Goal: Task Accomplishment & Management: Use online tool/utility

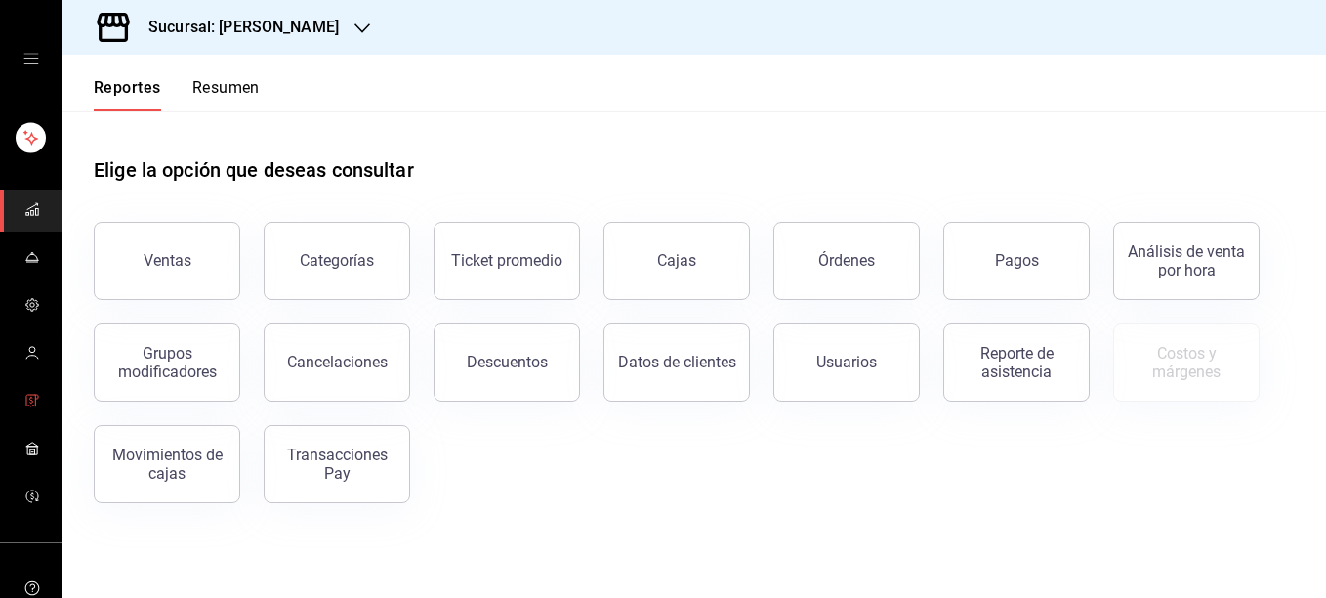
click at [18, 397] on link "mailbox folders" at bounding box center [31, 402] width 62 height 42
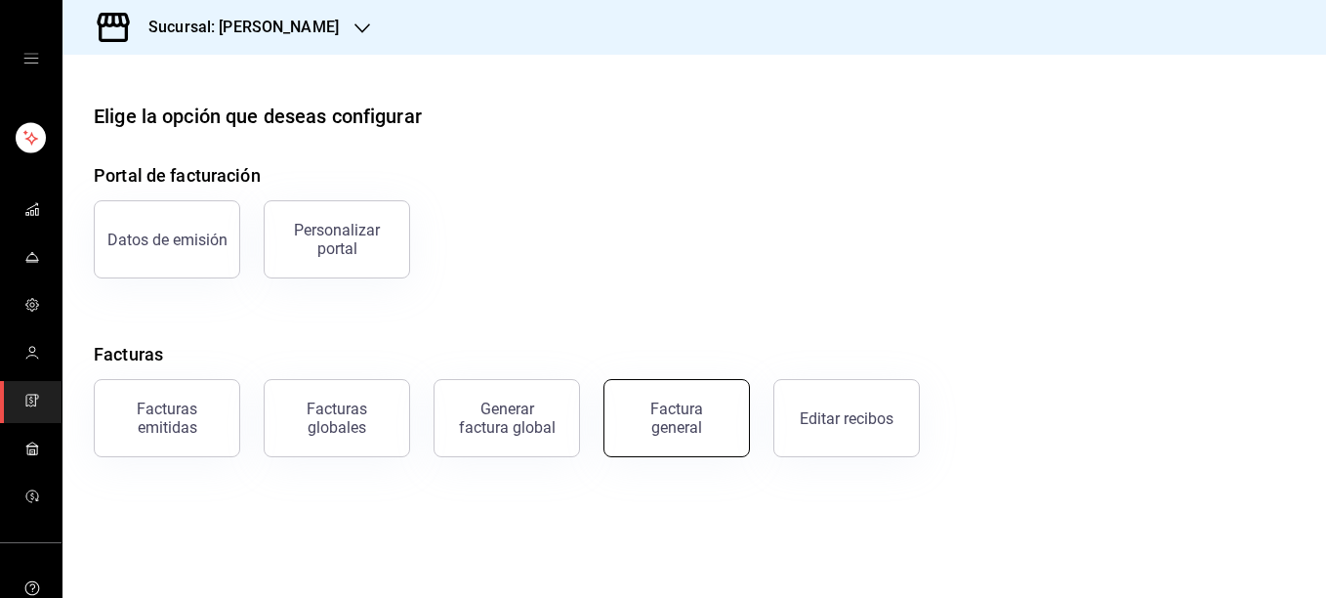
click at [687, 414] on div "Factura general" at bounding box center [677, 417] width 98 height 37
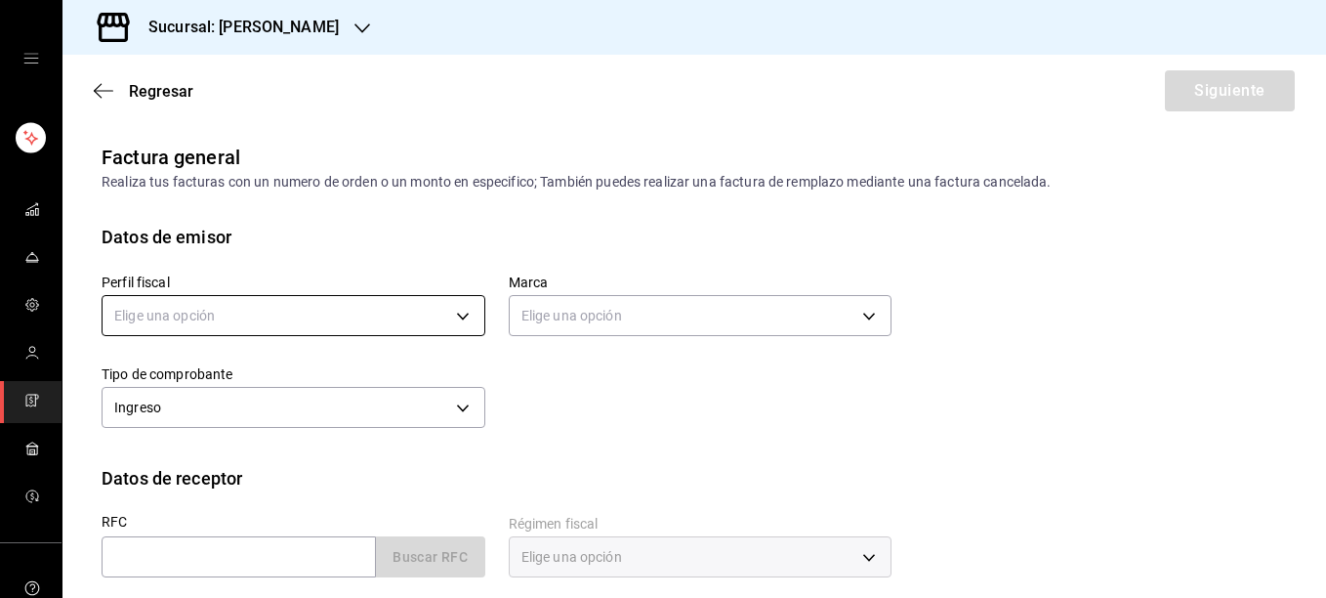
click at [461, 311] on body "Sucursal: Rosa Nautica Regresar Siguiente Factura general Realiza tus facturas …" at bounding box center [663, 299] width 1326 height 598
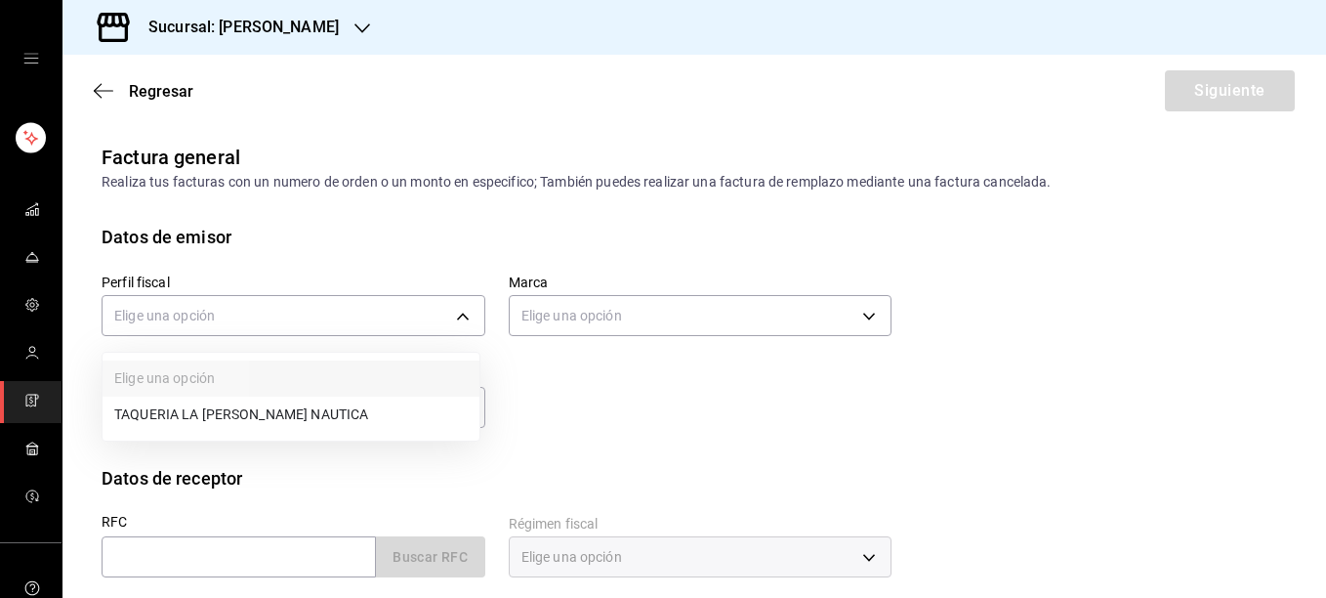
click at [259, 415] on li "TAQUERIA LA ROSA NAUTICA" at bounding box center [291, 414] width 377 height 36
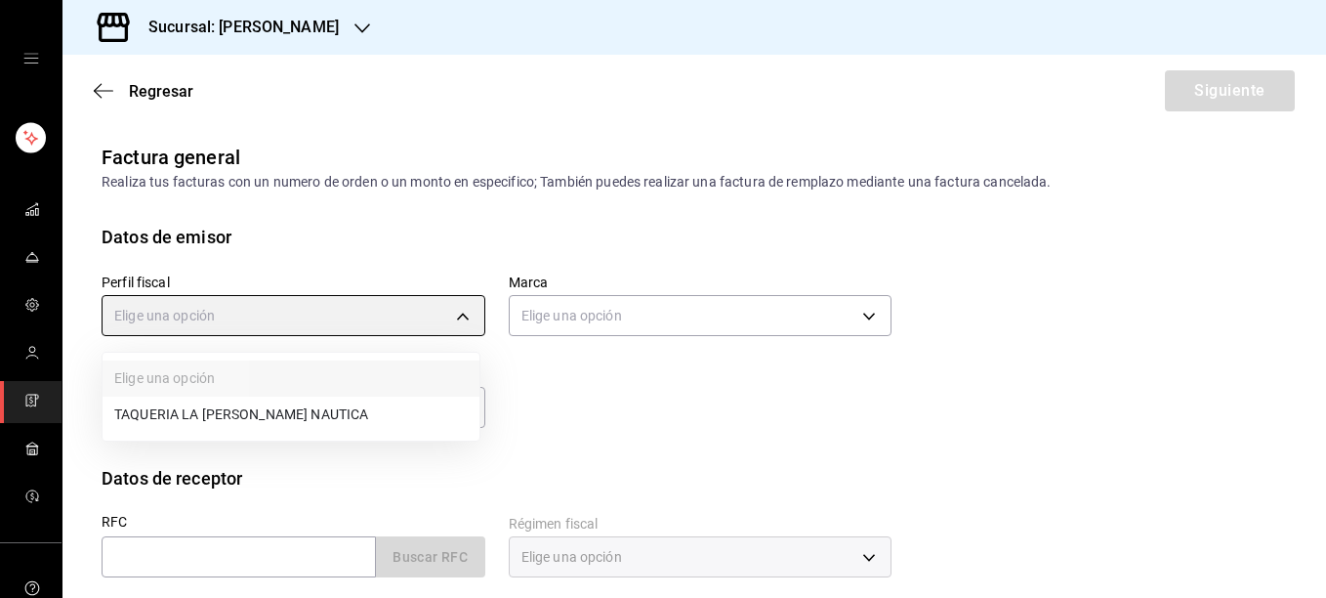
type input "8ae5469c-b252-42ce-8a14-eb66129f127f"
type input "e6600c40-0213-48d4-9f06-7294223b882d"
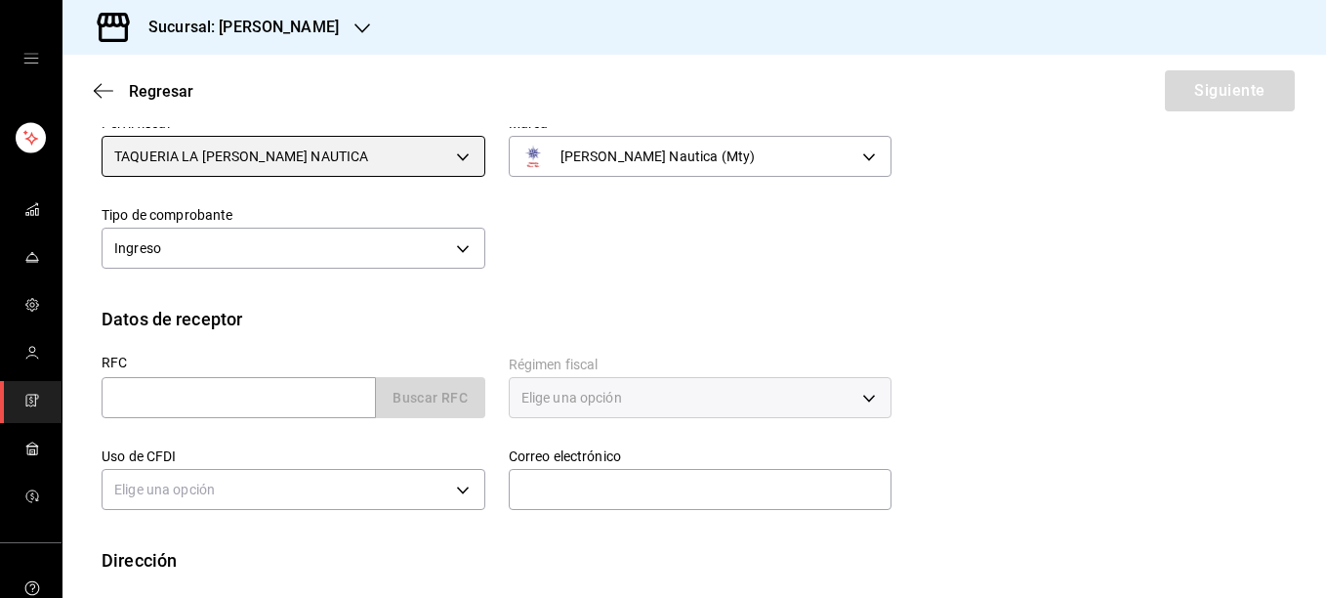
scroll to position [197, 0]
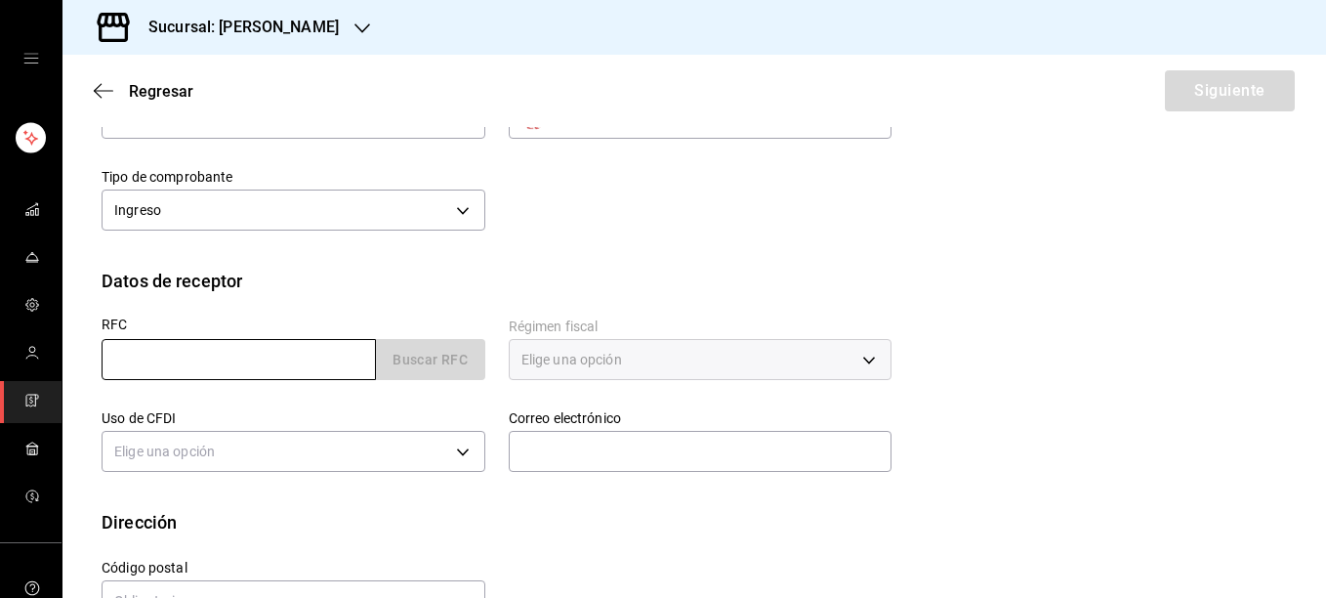
click at [246, 366] on input "text" at bounding box center [239, 359] width 274 height 41
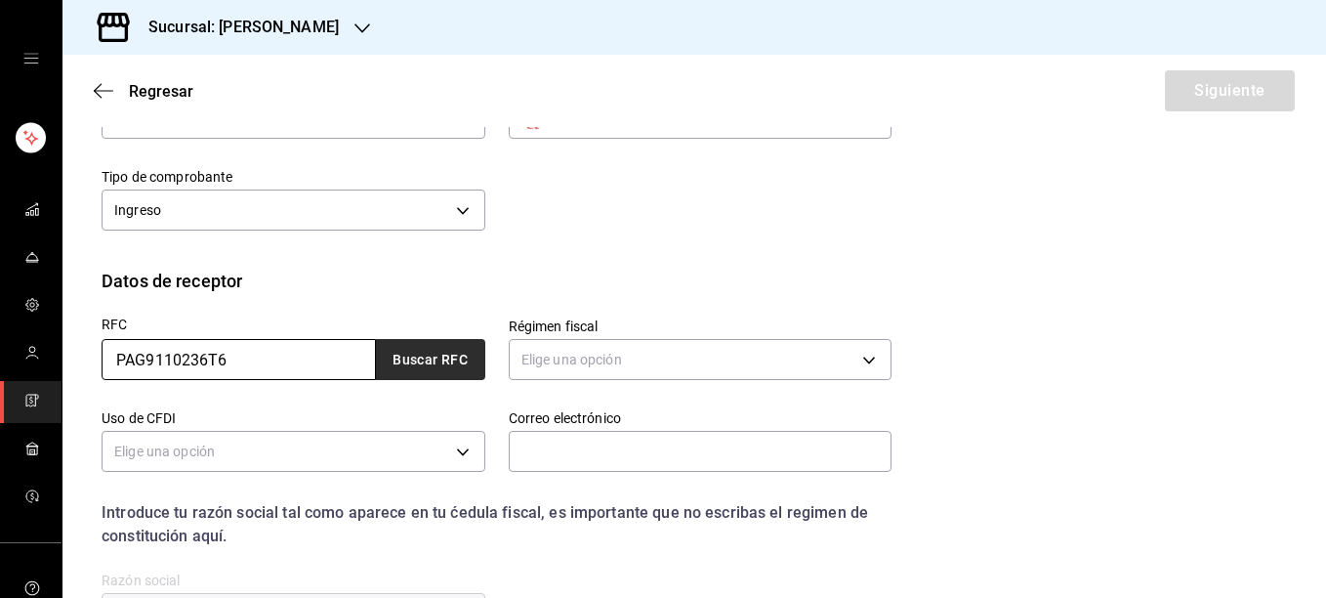
type input "PAG9110236T6"
click at [426, 359] on button "Buscar RFC" at bounding box center [430, 359] width 109 height 41
type input "601"
type input "G03"
type input "taquerialarosanautica@gmail.com"
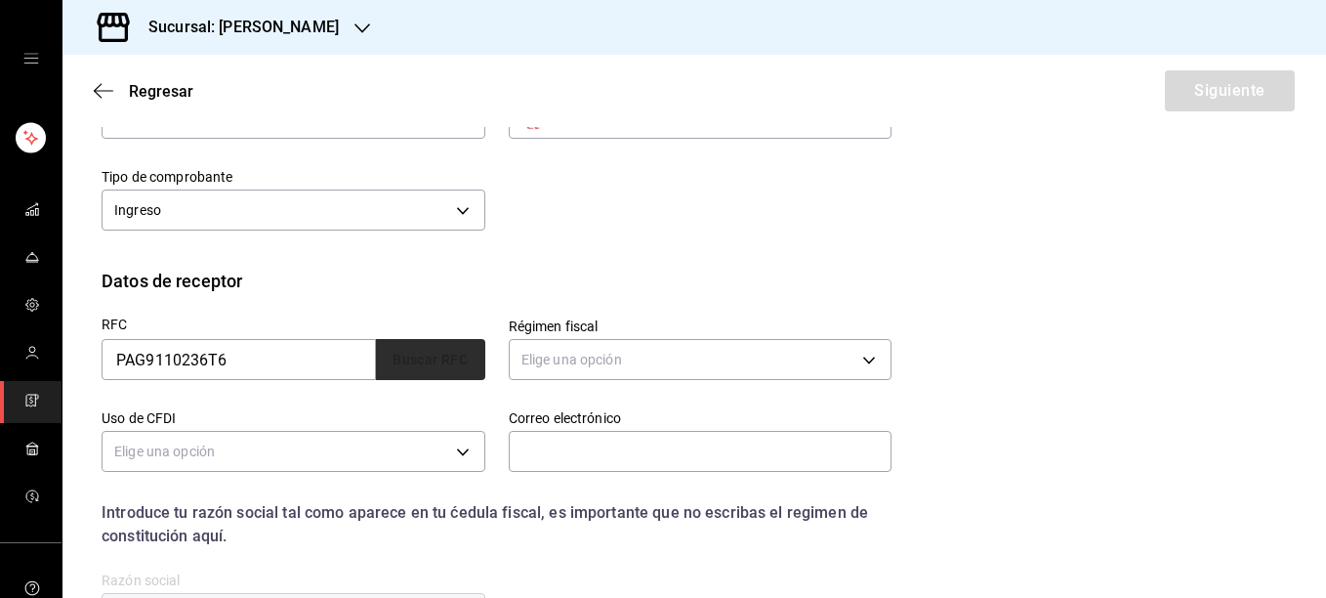
type input "35140"
type input "POLIESTIRENO ALFA-GAMMA"
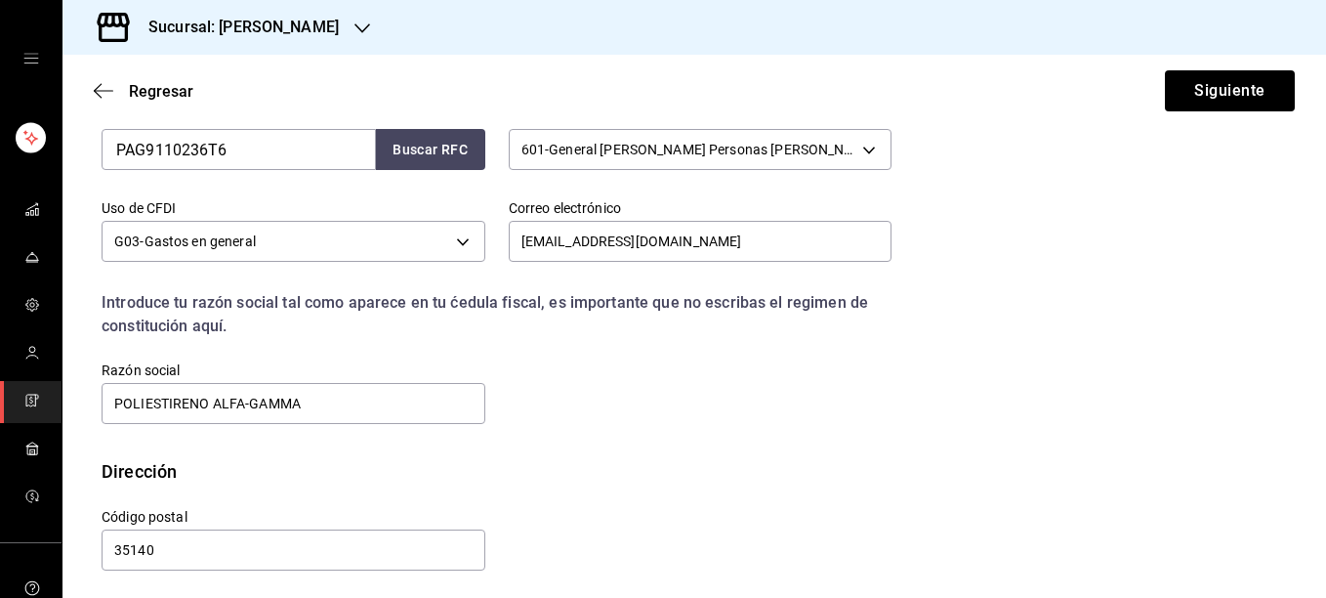
scroll to position [414, 0]
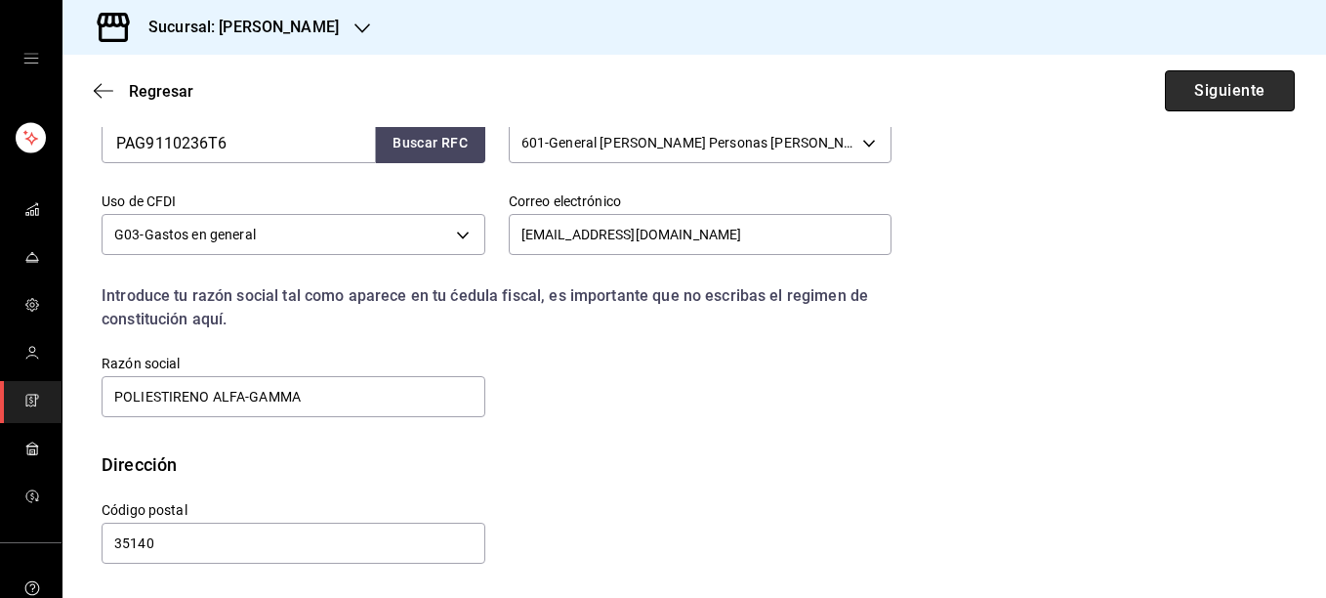
click at [1216, 91] on button "Siguiente" at bounding box center [1230, 90] width 130 height 41
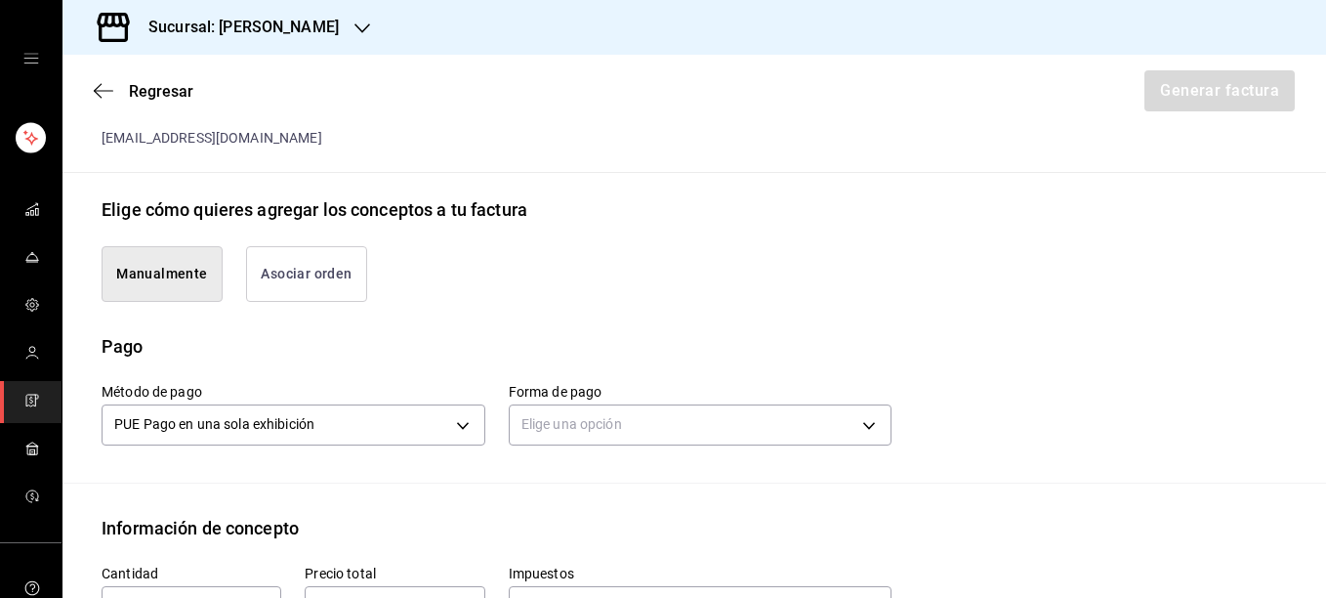
click at [284, 259] on button "Asociar orden" at bounding box center [306, 274] width 121 height 56
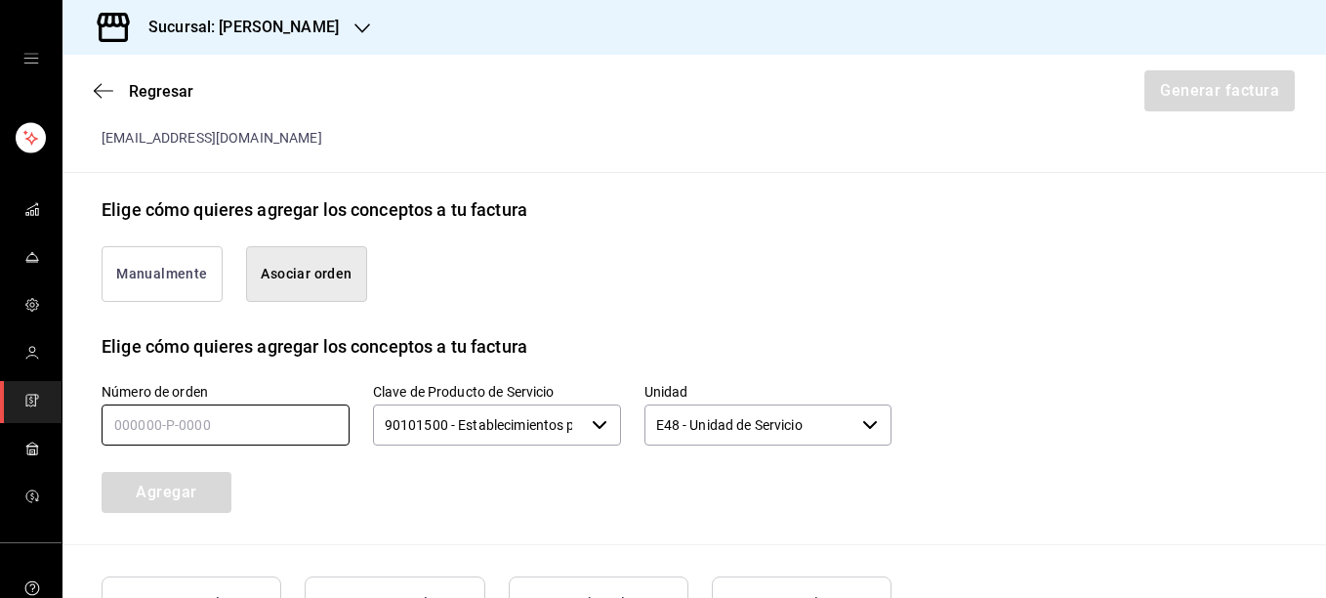
click at [207, 419] on input "text" at bounding box center [226, 424] width 248 height 41
click at [150, 404] on input "130925-_-____" at bounding box center [226, 424] width 248 height 41
type input "130925-P-0054"
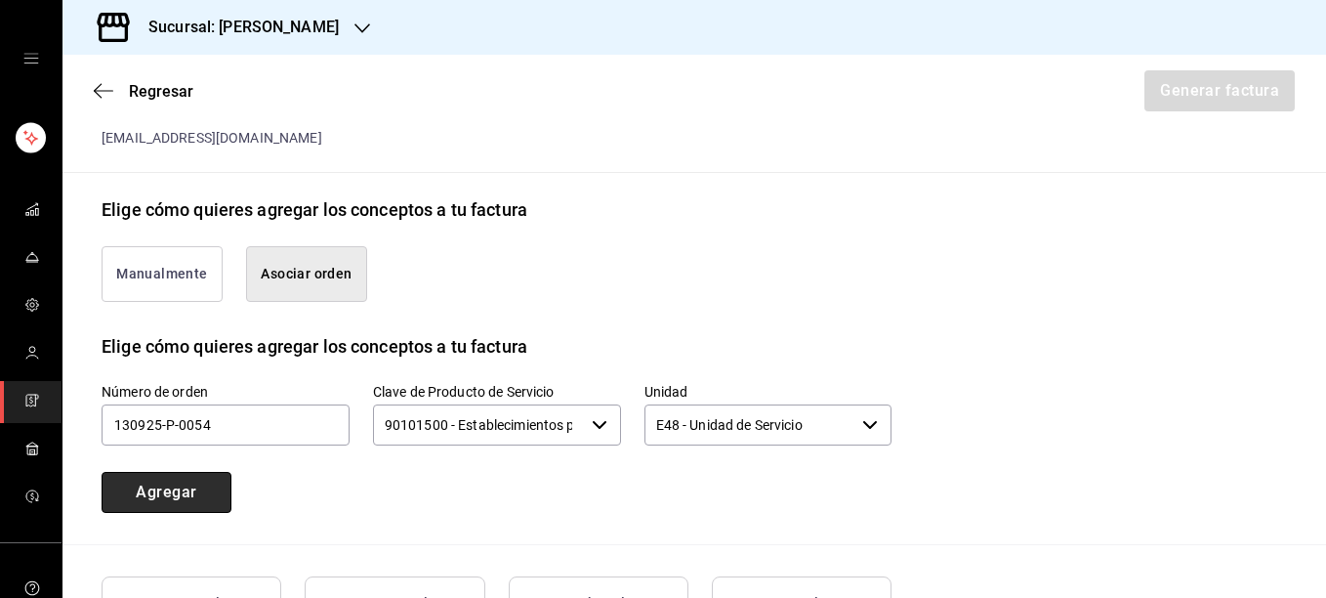
click at [171, 472] on button "Agregar" at bounding box center [167, 492] width 130 height 41
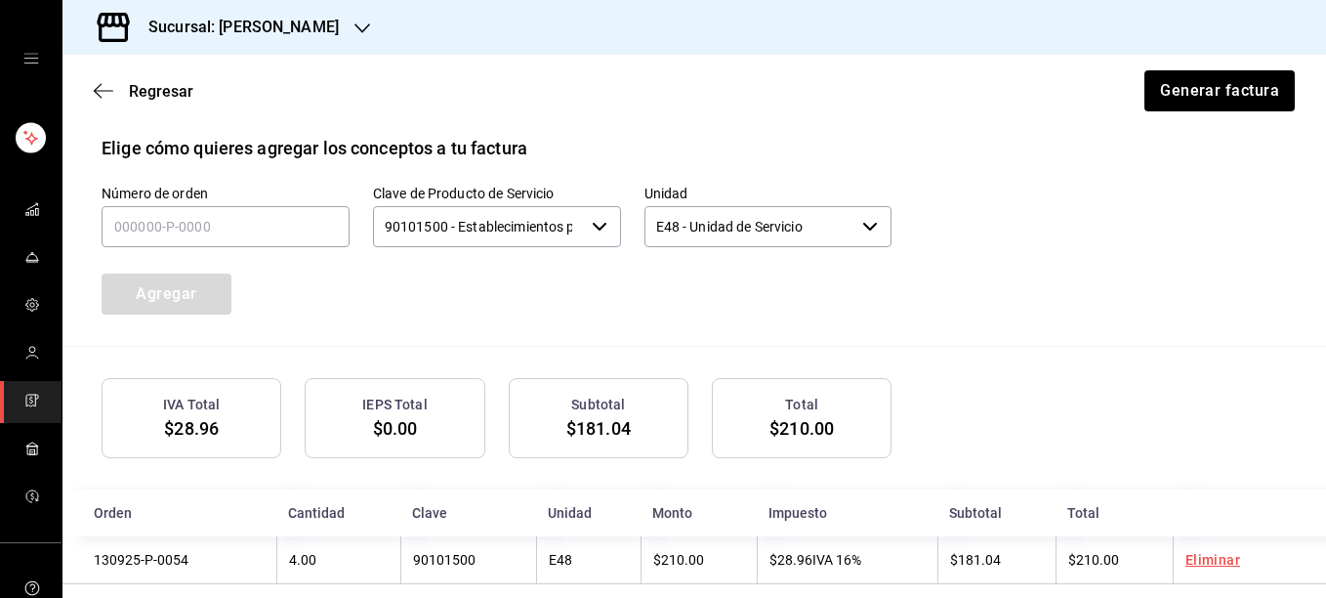
scroll to position [619, 0]
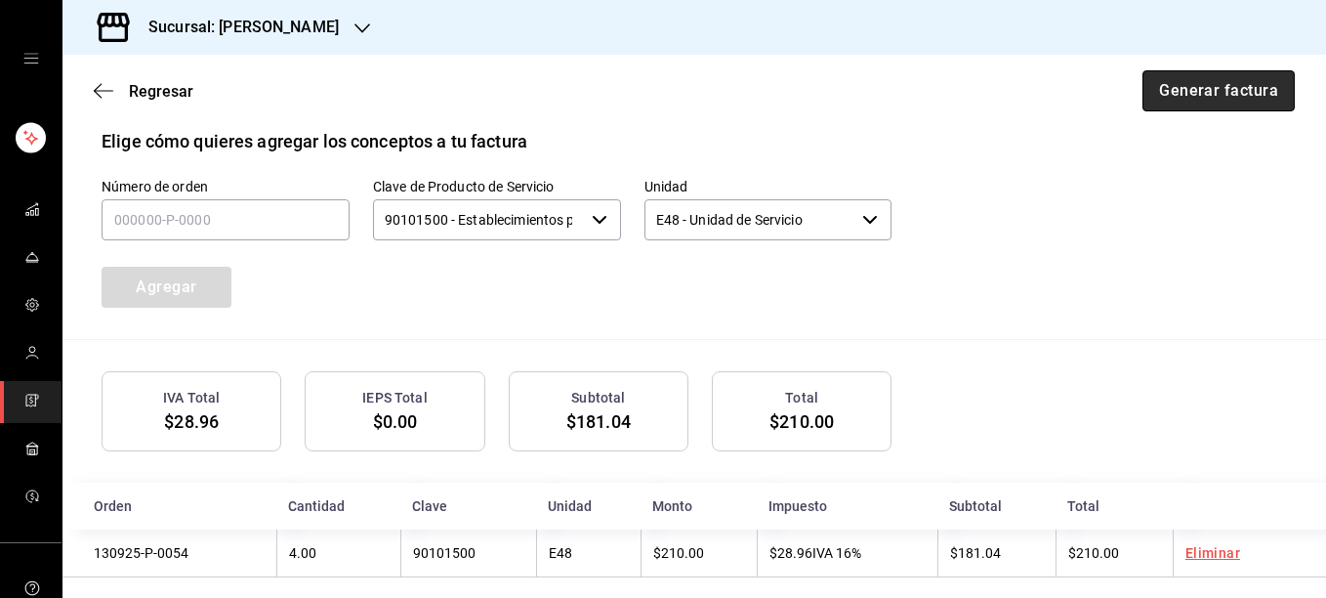
click at [1194, 90] on button "Generar factura" at bounding box center [1219, 90] width 152 height 41
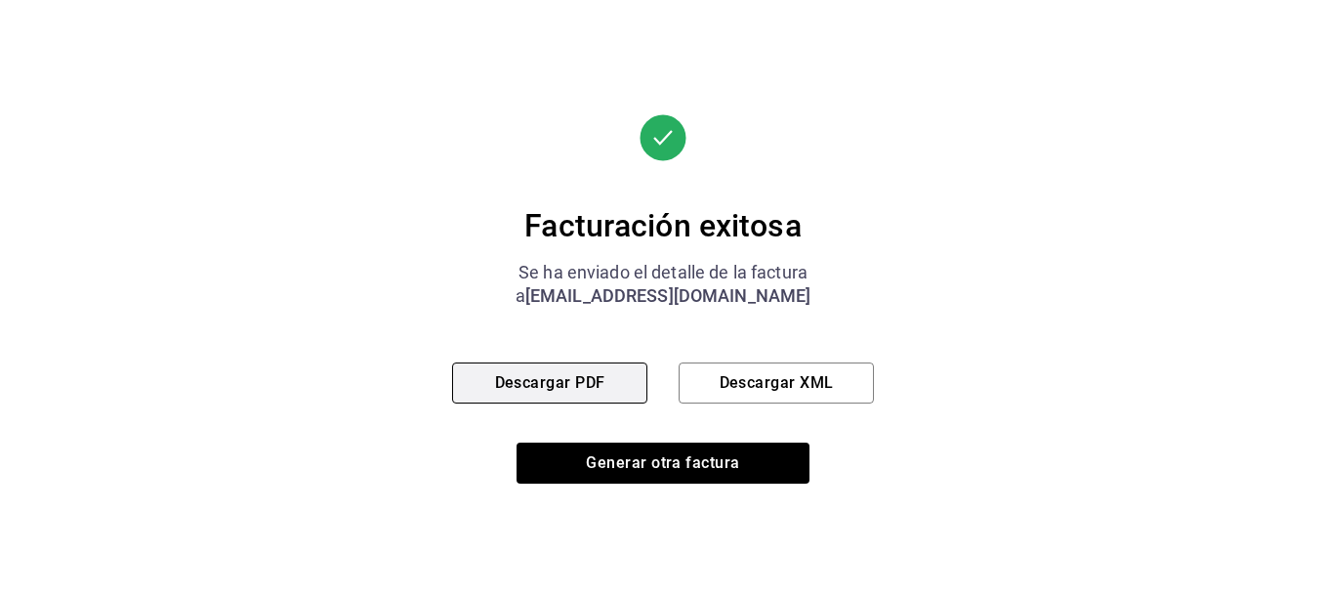
click at [542, 379] on button "Descargar PDF" at bounding box center [549, 382] width 195 height 41
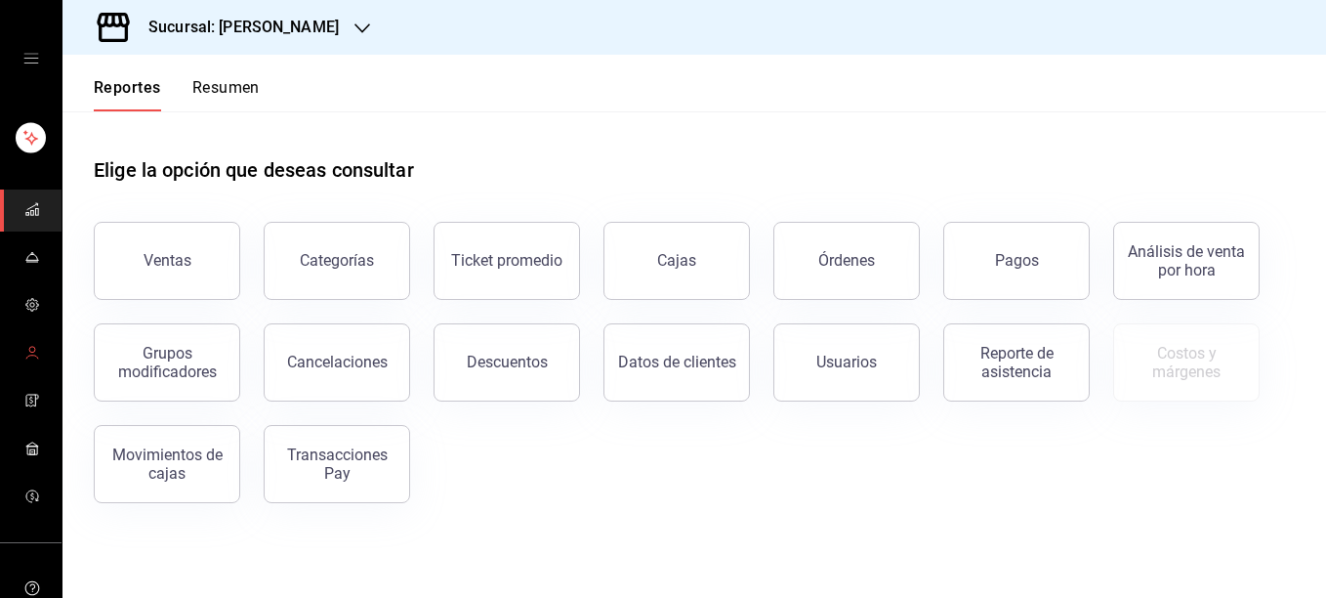
click at [29, 350] on circle "mailbox folders" at bounding box center [32, 350] width 6 height 6
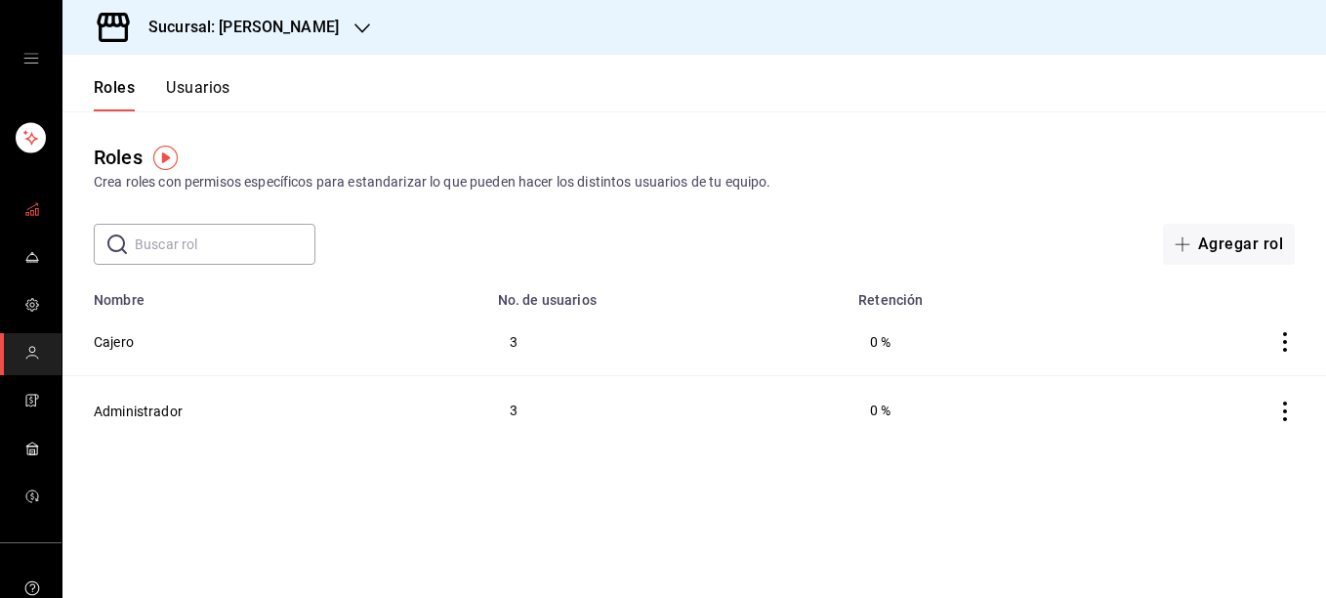
click at [24, 213] on icon "mailbox folders" at bounding box center [32, 209] width 16 height 16
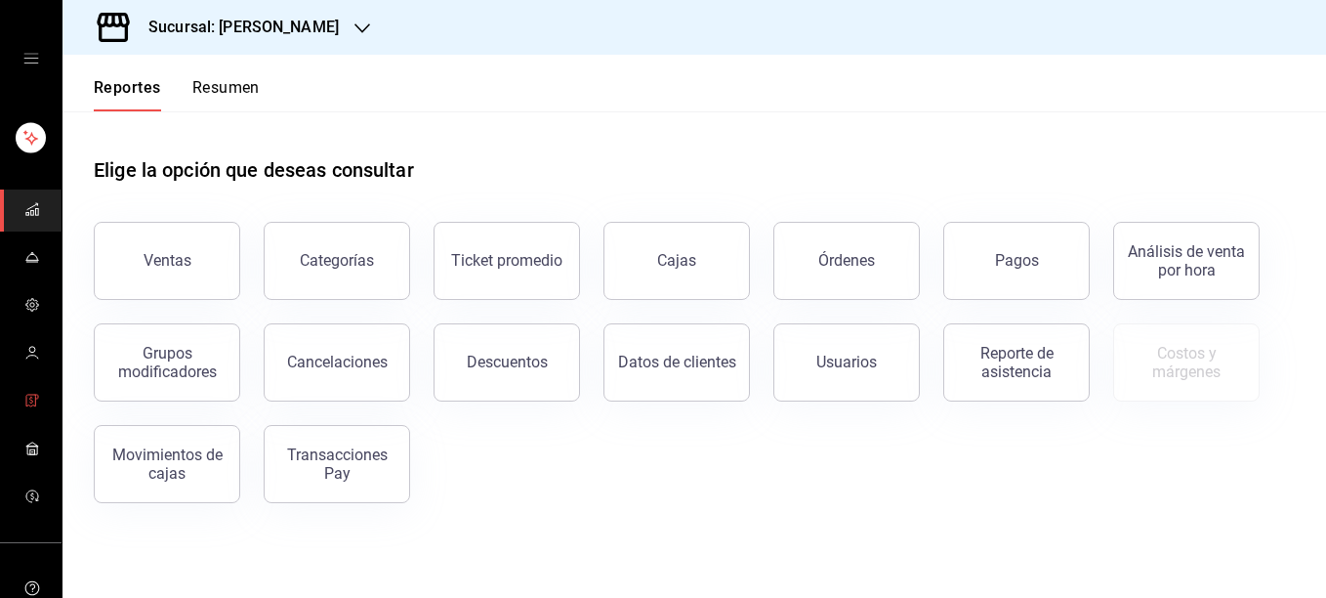
click at [31, 401] on icon "mailbox folders" at bounding box center [32, 401] width 16 height 16
